Goal: Information Seeking & Learning: Learn about a topic

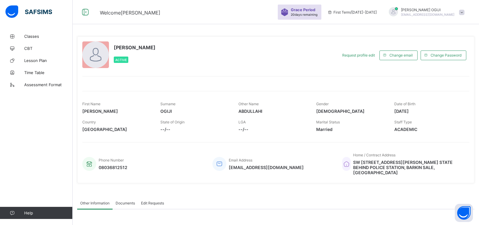
scroll to position [81, 0]
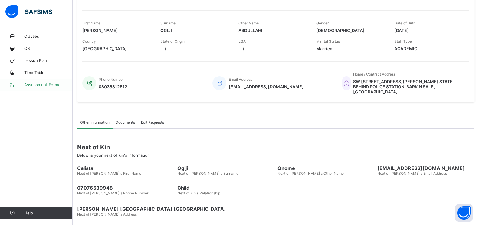
click at [37, 86] on span "Assessment Format" at bounding box center [48, 84] width 48 height 5
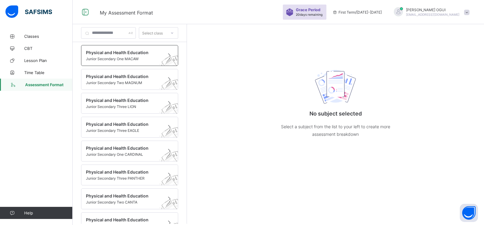
click at [125, 60] on span "Junior Secondary One MACAW" at bounding box center [124, 59] width 76 height 5
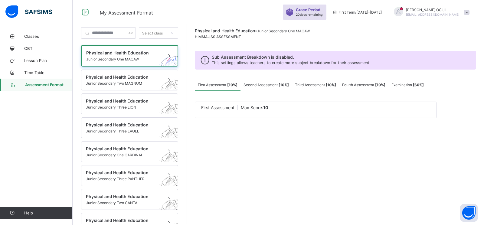
click at [222, 86] on span "First Assessment [ 10 %]" at bounding box center [218, 85] width 40 height 5
click at [265, 86] on span "Second Assessment [ 10 %]" at bounding box center [266, 85] width 45 height 5
click at [268, 86] on span "Second Assessment [ 10 %]" at bounding box center [266, 85] width 45 height 5
click at [315, 85] on span "Third Assessment [ 10 %]" at bounding box center [315, 85] width 41 height 5
click at [354, 83] on span "Fourth Assessment [ 10 %]" at bounding box center [363, 85] width 43 height 5
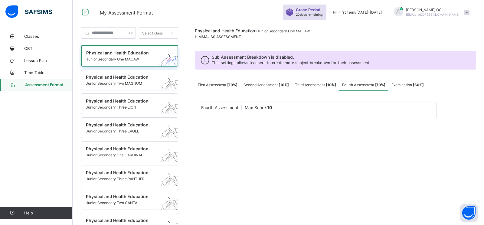
drag, startPoint x: 406, startPoint y: 83, endPoint x: 398, endPoint y: 84, distance: 8.0
click at [406, 83] on span "Examination [ 60 %]" at bounding box center [408, 85] width 32 height 5
click at [227, 81] on div "First Assessment [ 10 %]" at bounding box center [218, 85] width 46 height 12
click at [117, 79] on span "Physical and Health Education" at bounding box center [124, 76] width 76 height 5
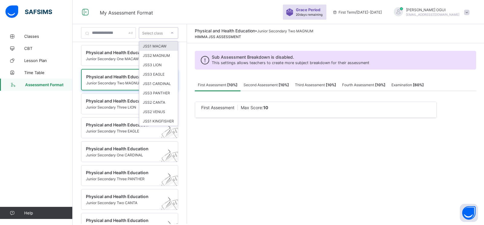
click at [177, 32] on div at bounding box center [172, 33] width 10 height 10
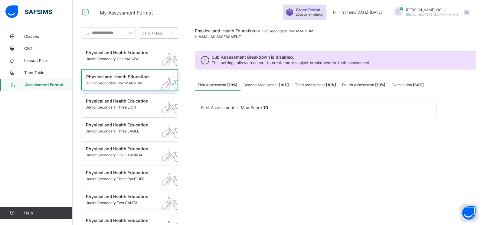
click at [177, 32] on div at bounding box center [172, 33] width 10 height 10
click at [31, 35] on span "Classes" at bounding box center [48, 36] width 48 height 5
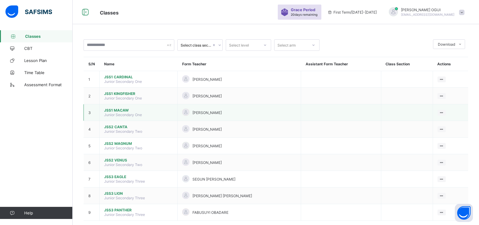
click at [120, 109] on span "JSS1 MACAW" at bounding box center [138, 110] width 69 height 5
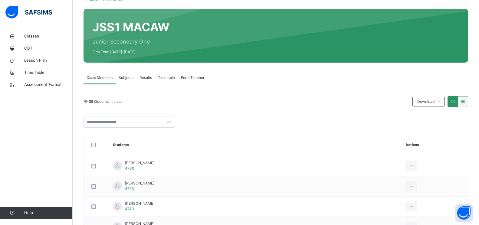
scroll to position [61, 0]
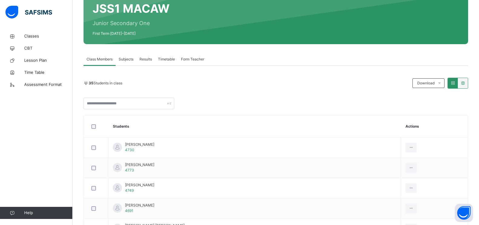
click at [127, 59] on span "Subjects" at bounding box center [126, 59] width 15 height 5
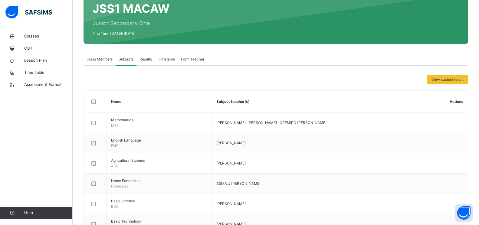
click at [144, 58] on span "Results" at bounding box center [146, 59] width 12 height 5
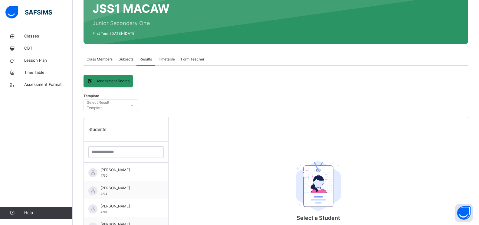
click at [162, 58] on span "Timetable" at bounding box center [166, 59] width 17 height 5
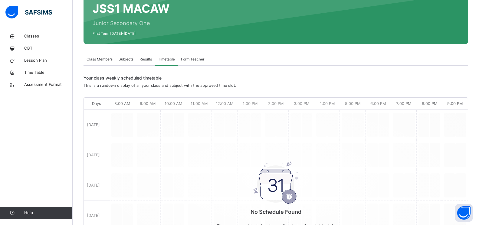
click at [190, 58] on span "Form Teacher" at bounding box center [192, 59] width 23 height 5
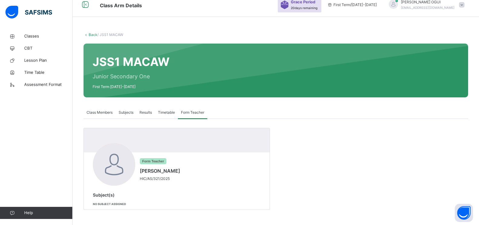
scroll to position [7, 0]
click at [142, 112] on span "Results" at bounding box center [146, 112] width 12 height 5
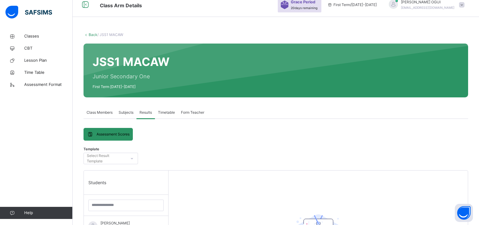
scroll to position [61, 0]
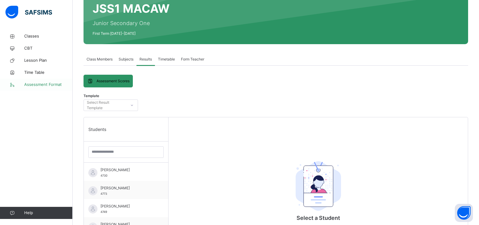
click at [34, 83] on span "Assessment Format" at bounding box center [48, 85] width 48 height 6
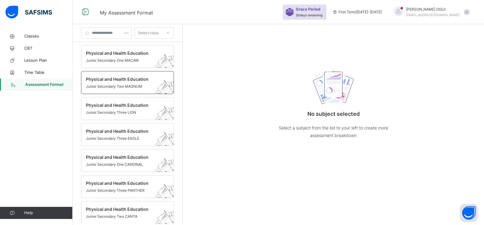
click at [129, 80] on span "Physical and Health Education" at bounding box center [122, 79] width 72 height 6
